Goal: Task Accomplishment & Management: Complete application form

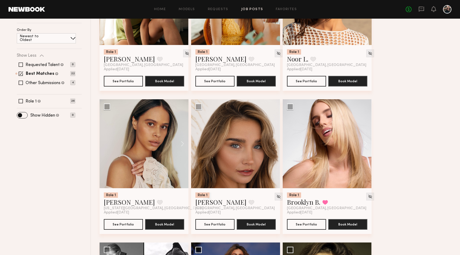
scroll to position [129, 0]
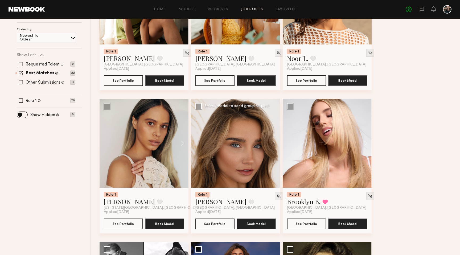
click at [234, 166] on div at bounding box center [235, 143] width 89 height 89
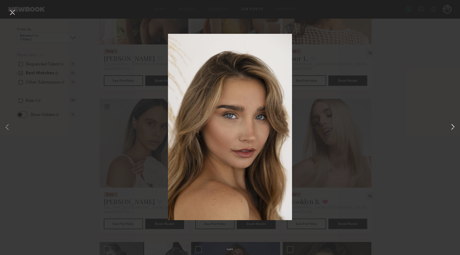
click at [453, 128] on button at bounding box center [453, 128] width 6 height 204
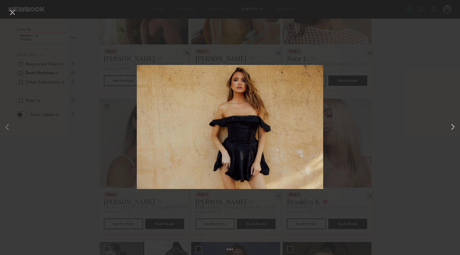
click at [453, 128] on button at bounding box center [453, 128] width 6 height 204
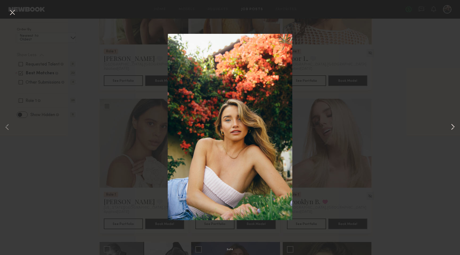
click at [453, 128] on button at bounding box center [453, 128] width 6 height 204
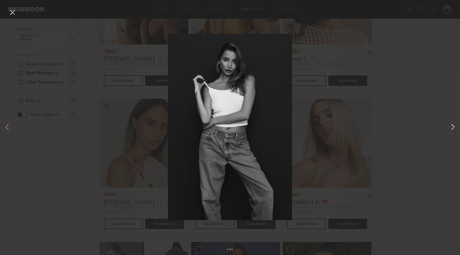
click at [453, 128] on button at bounding box center [453, 128] width 6 height 204
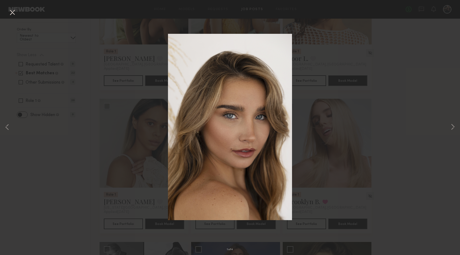
click at [431, 150] on div "1 of 4" at bounding box center [230, 127] width 460 height 255
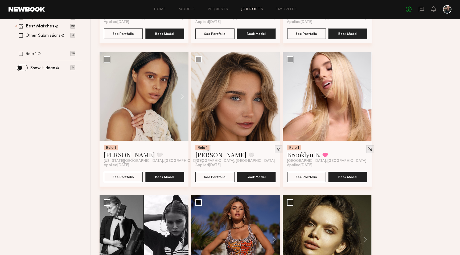
scroll to position [174, 0]
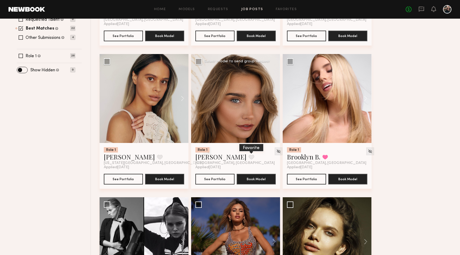
click at [249, 157] on button at bounding box center [252, 157] width 6 height 5
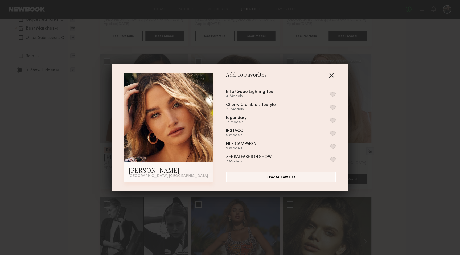
click at [332, 75] on button "button" at bounding box center [332, 75] width 9 height 9
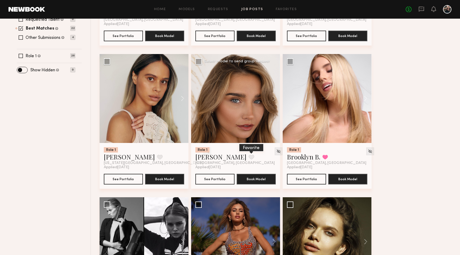
click at [249, 158] on button at bounding box center [252, 157] width 6 height 5
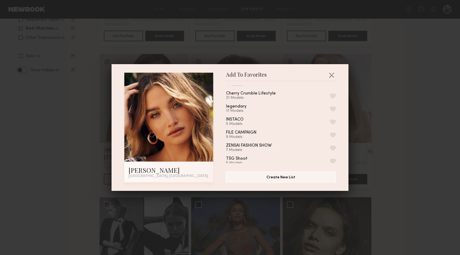
scroll to position [0, 0]
click at [332, 93] on button "button" at bounding box center [333, 94] width 6 height 5
click at [333, 72] on button "button" at bounding box center [332, 75] width 9 height 9
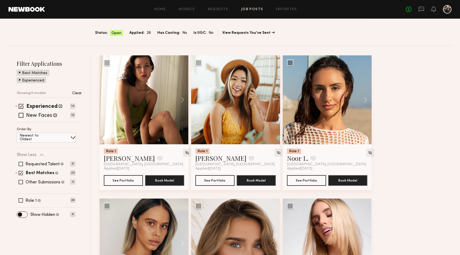
scroll to position [27, 0]
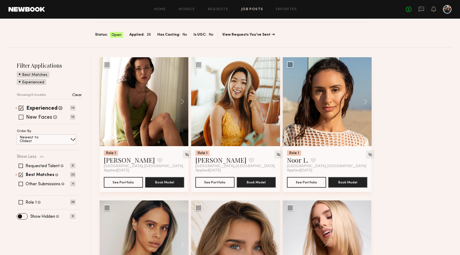
click at [46, 117] on label "New Faces" at bounding box center [39, 117] width 26 height 5
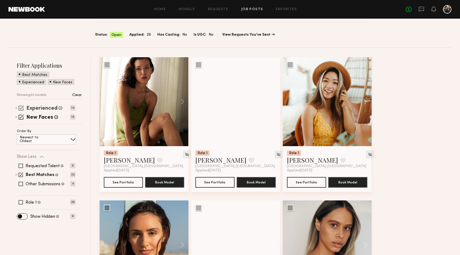
click at [38, 107] on label "Experienced" at bounding box center [41, 108] width 31 height 5
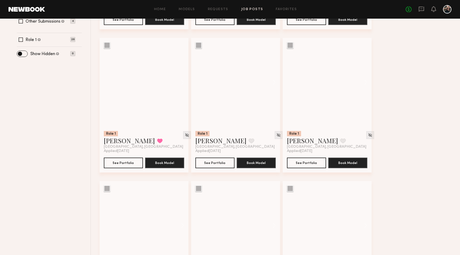
scroll to position [138, 0]
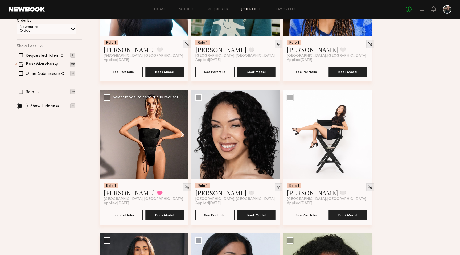
click at [177, 138] on button at bounding box center [180, 134] width 17 height 89
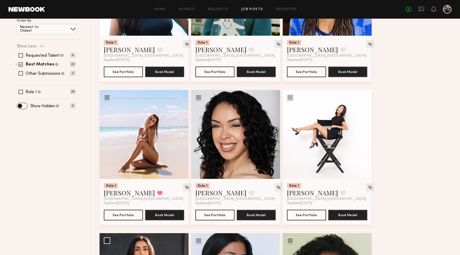
click at [184, 134] on button at bounding box center [180, 134] width 17 height 89
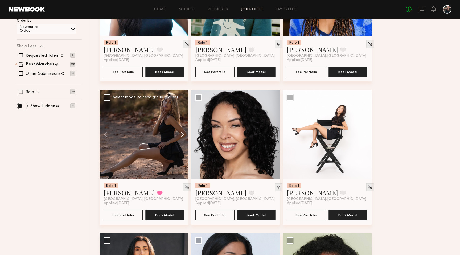
click at [184, 134] on button at bounding box center [180, 134] width 17 height 89
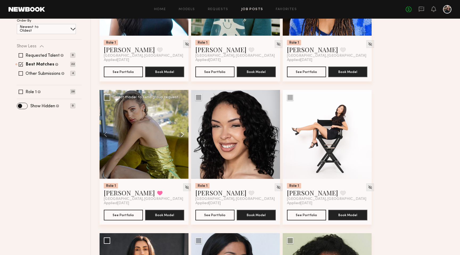
click at [184, 134] on button at bounding box center [180, 134] width 17 height 89
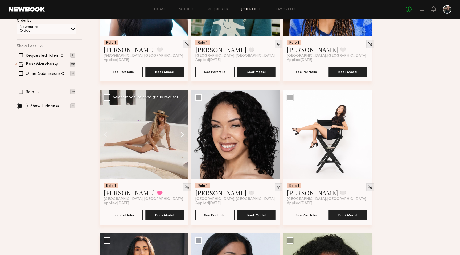
click at [184, 134] on button at bounding box center [180, 134] width 17 height 89
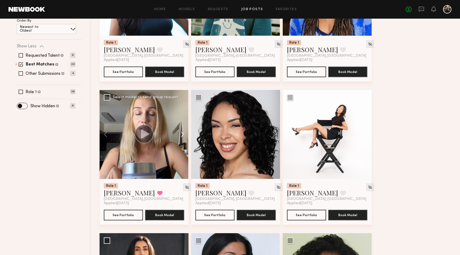
click at [184, 134] on button at bounding box center [180, 134] width 17 height 89
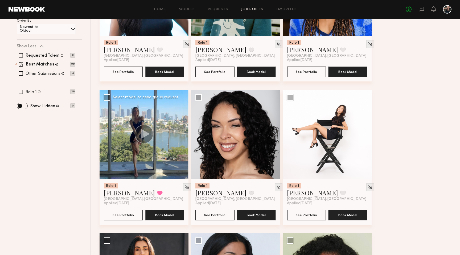
click at [184, 134] on div at bounding box center [144, 134] width 89 height 89
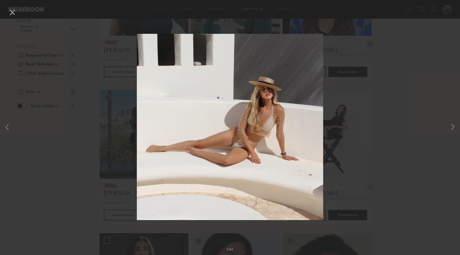
click at [346, 105] on div "7 of 7" at bounding box center [230, 127] width 460 height 255
click at [13, 15] on button at bounding box center [12, 13] width 9 height 10
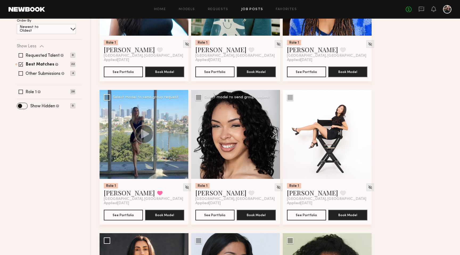
click at [274, 135] on button at bounding box center [271, 134] width 17 height 89
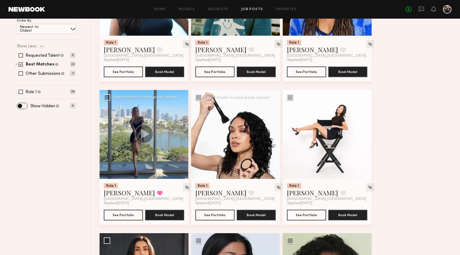
click at [274, 135] on button at bounding box center [271, 134] width 17 height 89
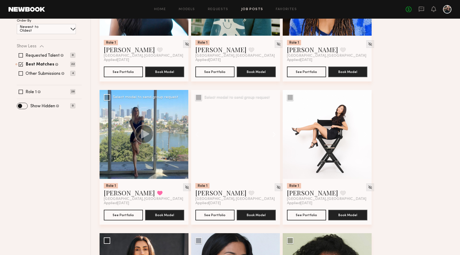
click at [274, 135] on button at bounding box center [271, 134] width 17 height 89
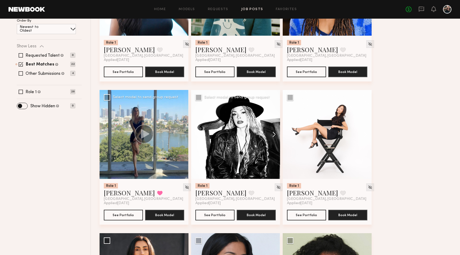
click at [274, 135] on button at bounding box center [271, 134] width 17 height 89
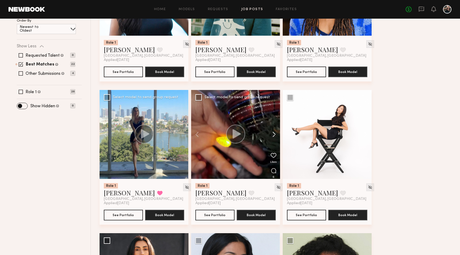
click at [274, 135] on button at bounding box center [271, 134] width 17 height 89
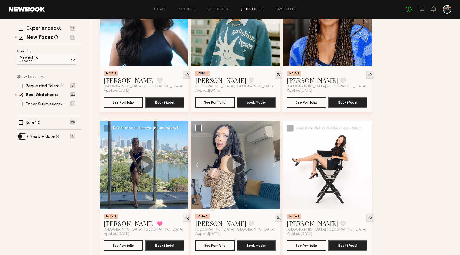
scroll to position [107, 0]
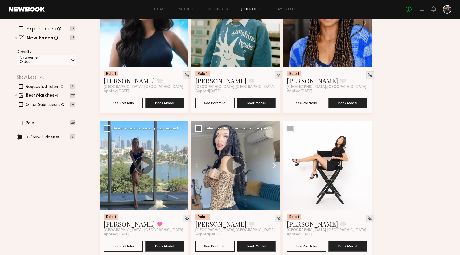
click at [273, 165] on button at bounding box center [271, 165] width 17 height 89
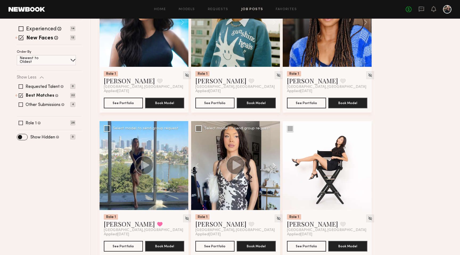
click at [273, 165] on button at bounding box center [271, 165] width 17 height 89
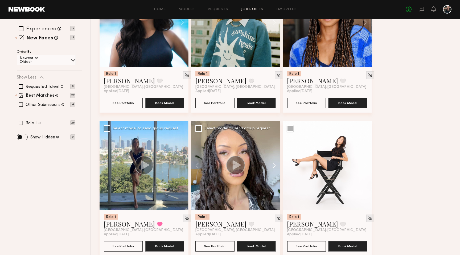
click at [273, 165] on button at bounding box center [271, 165] width 17 height 89
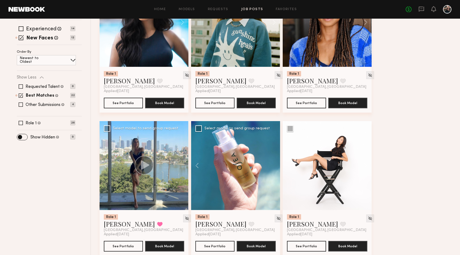
click at [273, 165] on div at bounding box center [235, 165] width 89 height 89
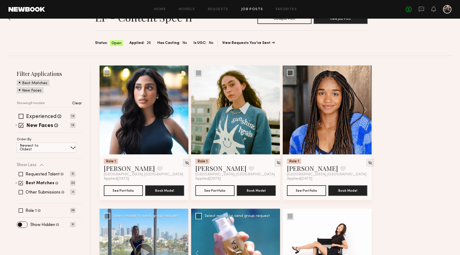
scroll to position [18, 0]
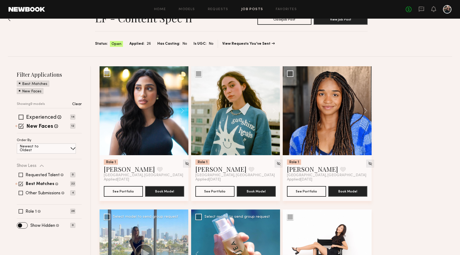
click at [37, 115] on label "Experienced" at bounding box center [41, 117] width 30 height 5
click at [39, 128] on label "New Faces" at bounding box center [39, 126] width 27 height 5
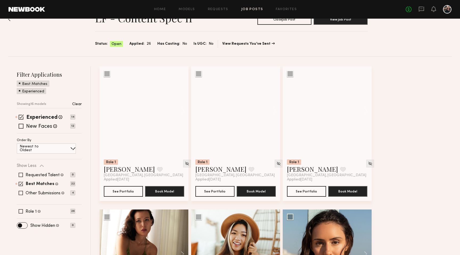
scroll to position [22, 0]
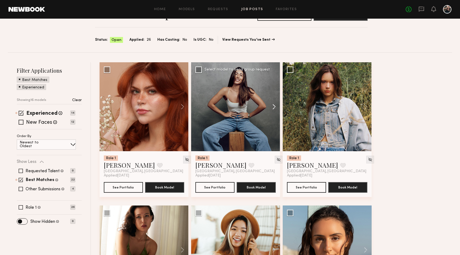
click at [275, 108] on button at bounding box center [271, 106] width 17 height 89
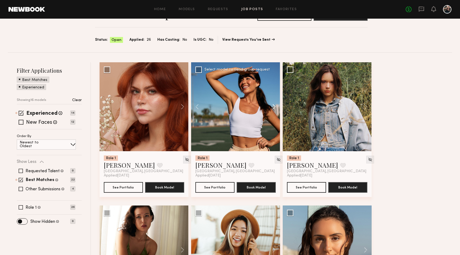
click at [275, 108] on button at bounding box center [271, 106] width 17 height 89
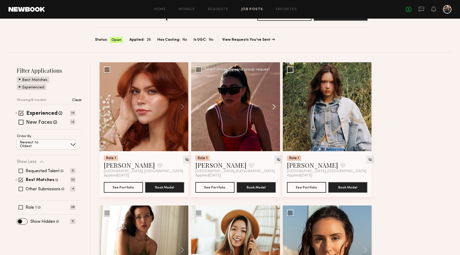
click at [275, 108] on button at bounding box center [271, 106] width 17 height 89
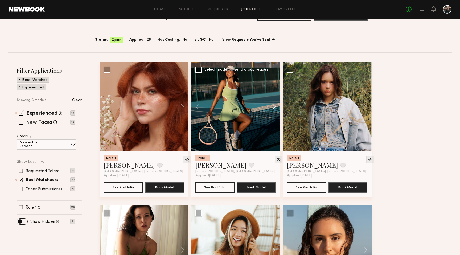
click at [275, 108] on button at bounding box center [271, 106] width 17 height 89
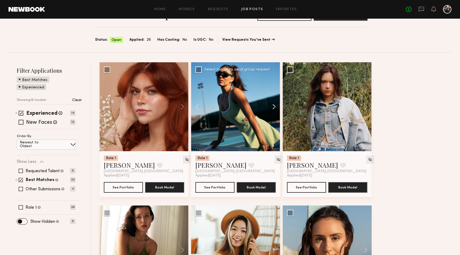
click at [275, 108] on button at bounding box center [271, 106] width 17 height 89
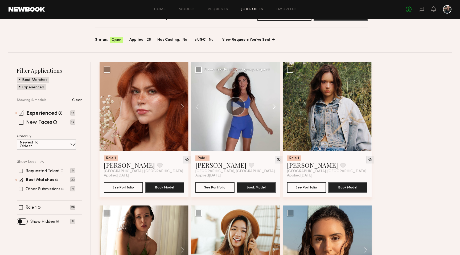
click at [275, 108] on button at bounding box center [271, 106] width 17 height 89
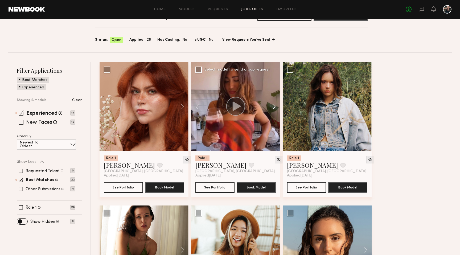
click at [275, 108] on button at bounding box center [271, 106] width 17 height 89
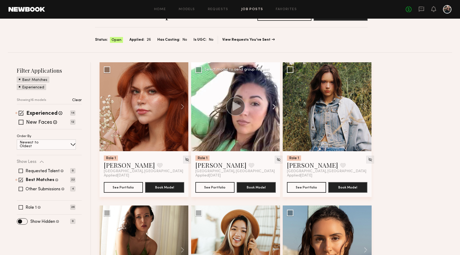
click at [275, 108] on button at bounding box center [271, 106] width 17 height 89
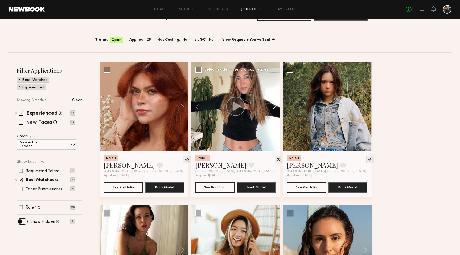
click at [275, 108] on button at bounding box center [271, 106] width 17 height 89
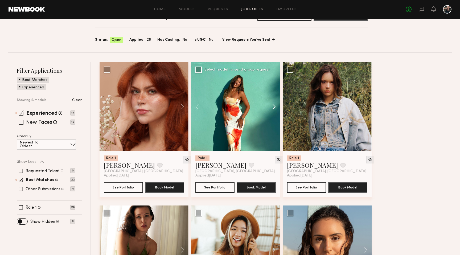
click at [275, 108] on button at bounding box center [271, 106] width 17 height 89
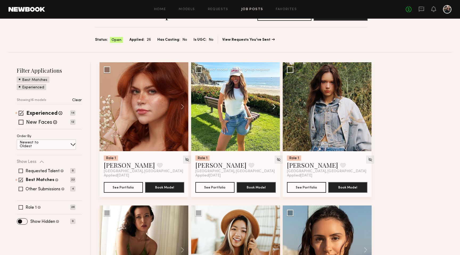
click at [275, 108] on button at bounding box center [271, 106] width 17 height 89
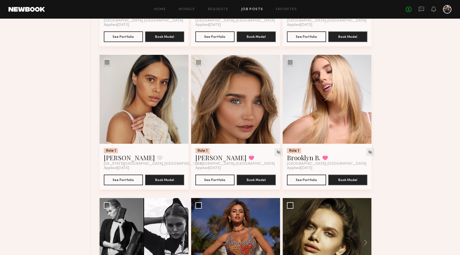
scroll to position [327, 0]
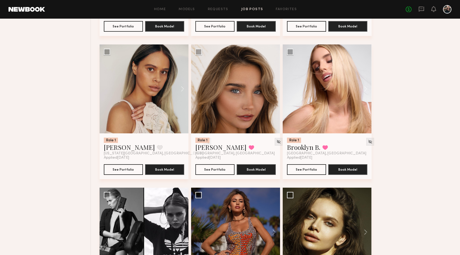
click at [425, 188] on div "Role 1 Polly R. Favorite Los Angeles, CA Applied 09/15/2025 See Portfolio Book …" at bounding box center [277, 188] width 355 height 860
